Goal: Navigation & Orientation: Find specific page/section

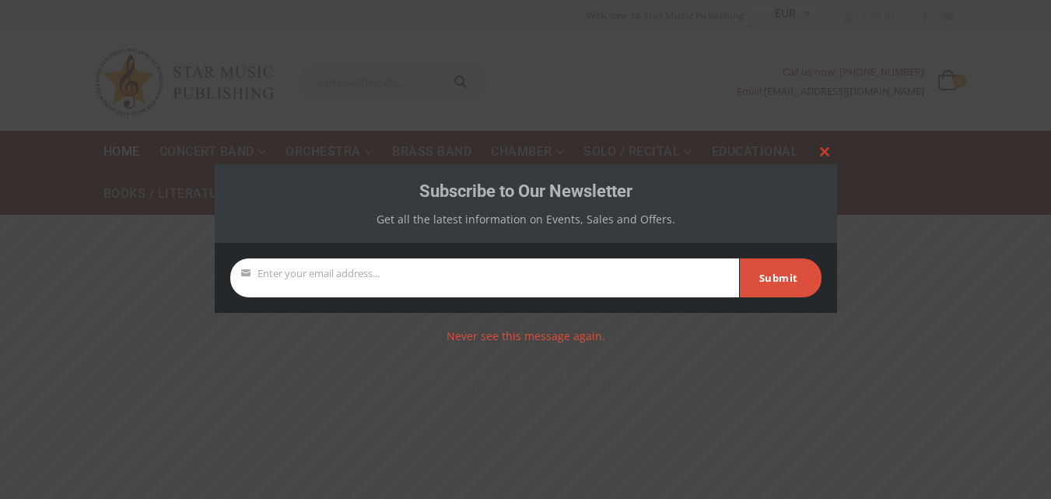
click at [820, 147] on span at bounding box center [824, 151] width 25 height 9
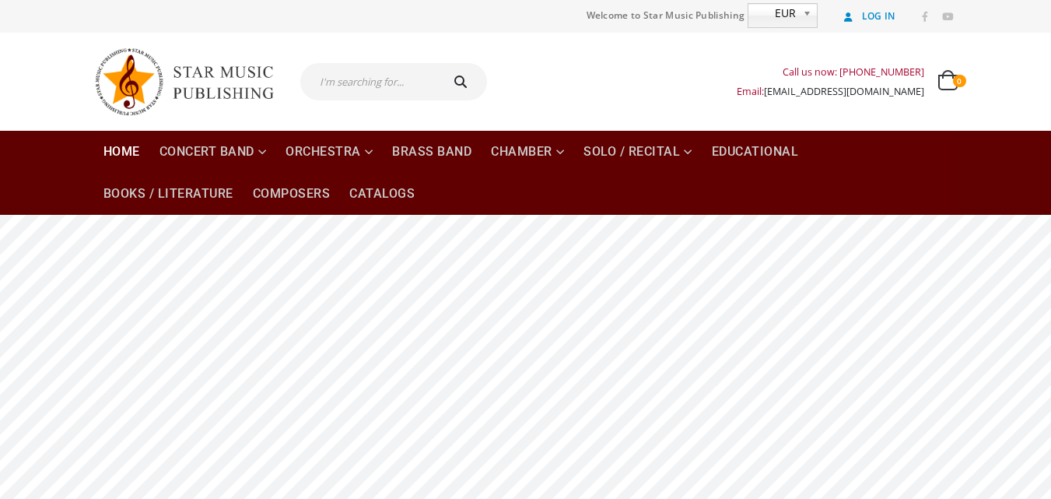
click at [875, 22] on link "Log In" at bounding box center [867, 16] width 58 height 20
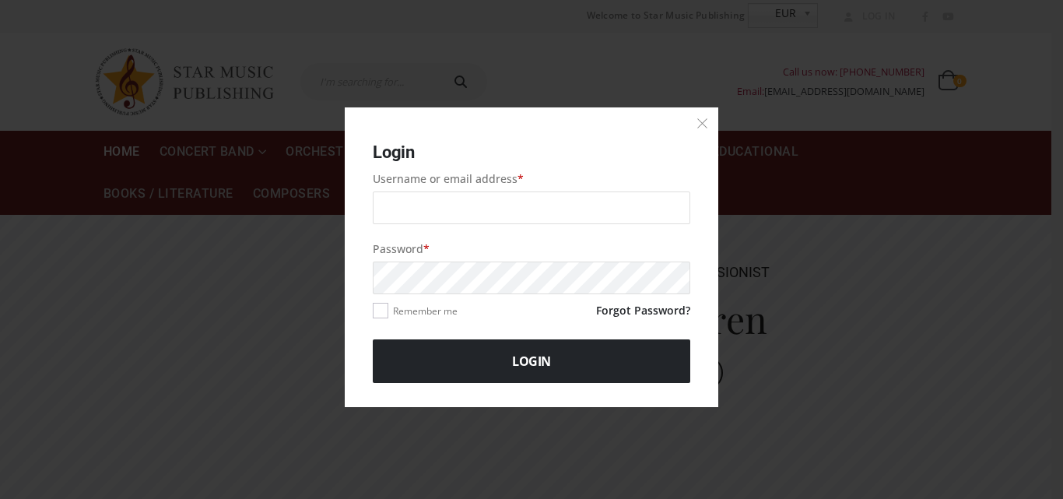
click at [709, 131] on button "×" at bounding box center [702, 122] width 45 height 45
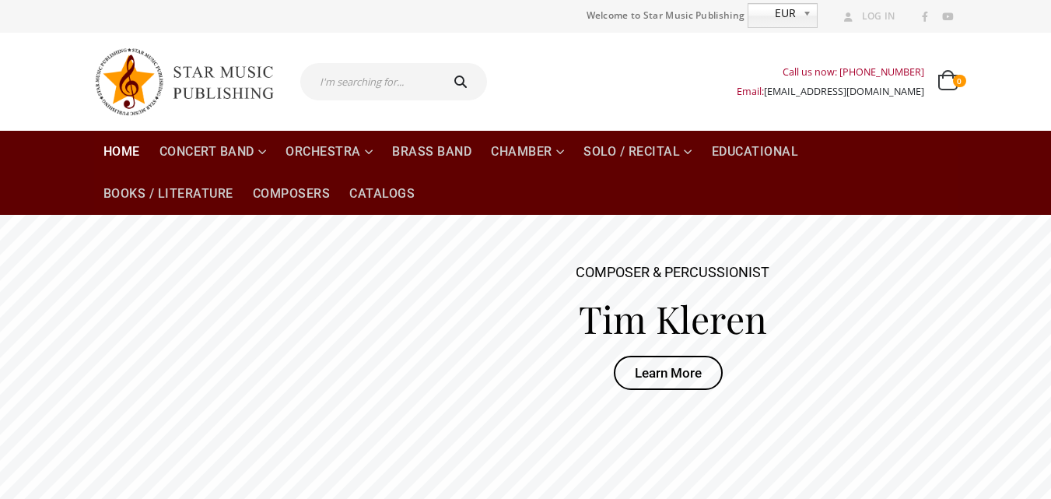
click at [790, 17] on span "EUR" at bounding box center [772, 13] width 48 height 19
click at [791, 14] on span "EUR" at bounding box center [772, 13] width 48 height 19
click at [702, 20] on span "Welcome to Star Music Publishing" at bounding box center [666, 15] width 159 height 23
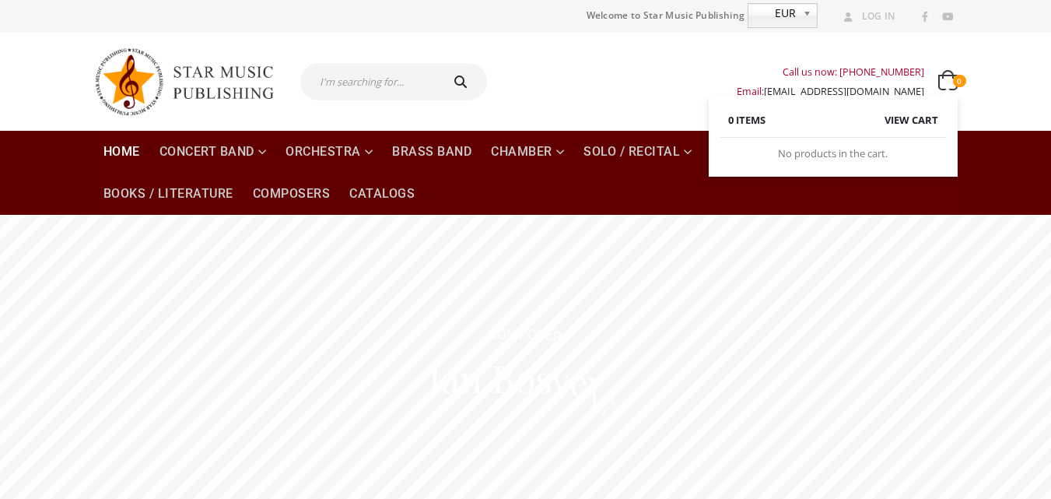
click at [945, 86] on span "0" at bounding box center [947, 82] width 19 height 16
click at [881, 156] on li "No products in the cart." at bounding box center [833, 154] width 226 height 32
click at [930, 117] on link "View cart" at bounding box center [911, 121] width 54 height 16
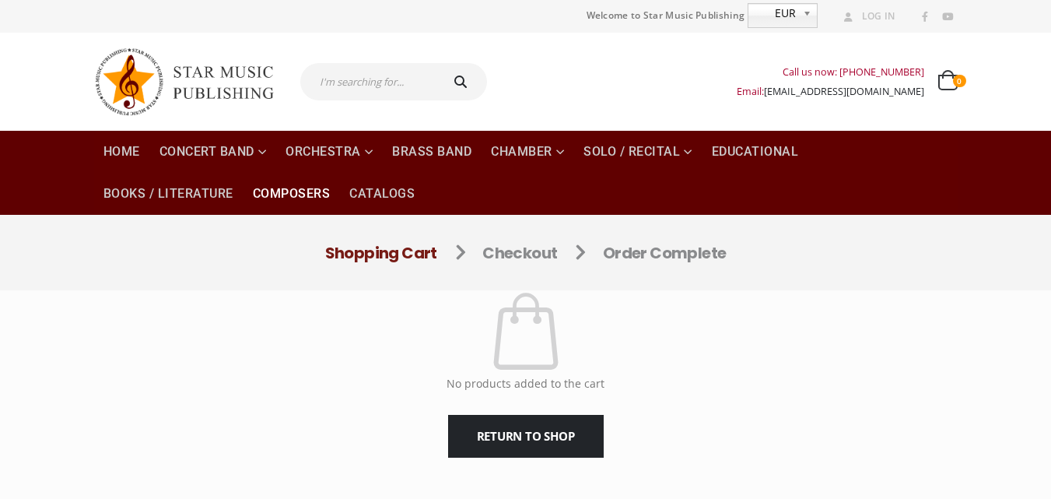
click at [302, 200] on link "Composers" at bounding box center [291, 194] width 96 height 42
